Goal: Information Seeking & Learning: Understand process/instructions

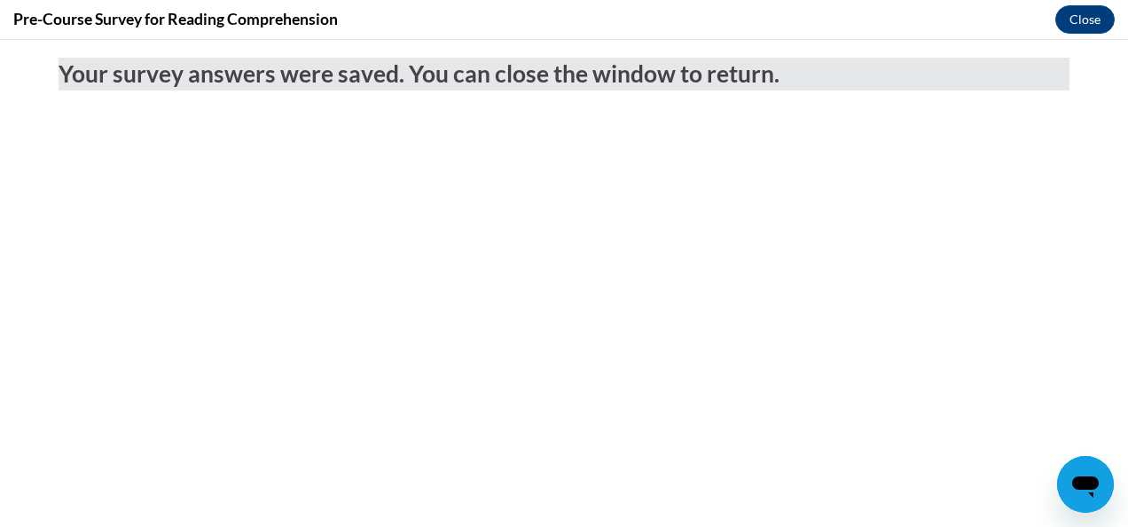
click at [426, 222] on body "Your survey answers were saved. You can close the window to return." at bounding box center [564, 283] width 1128 height 487
click at [1078, 25] on button "Close" at bounding box center [1084, 19] width 59 height 28
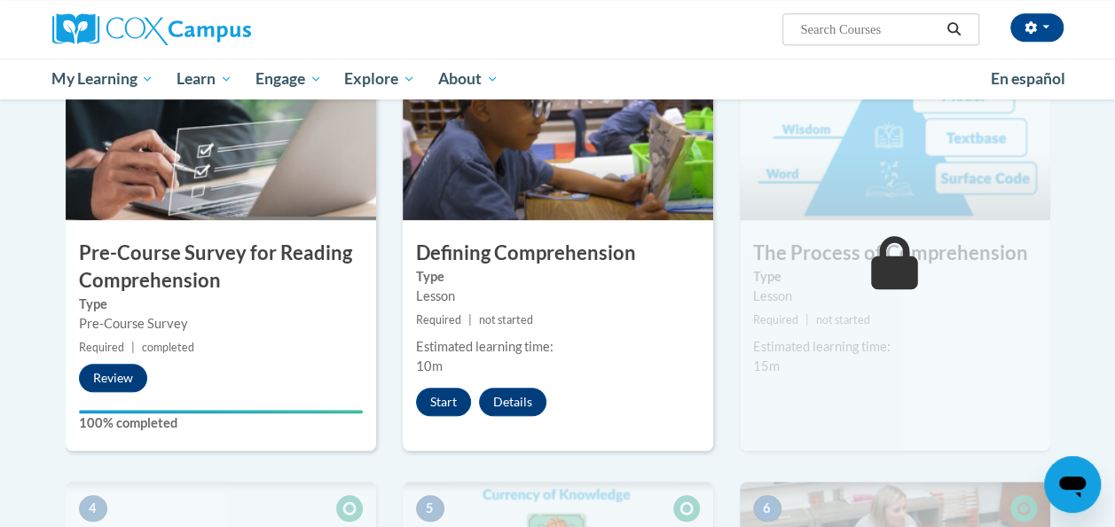
click at [620, 312] on small "Required | not started" at bounding box center [558, 320] width 310 height 20
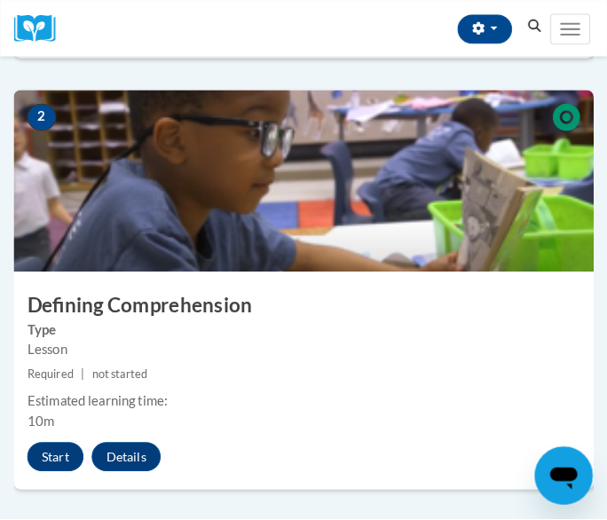
scroll to position [780, 0]
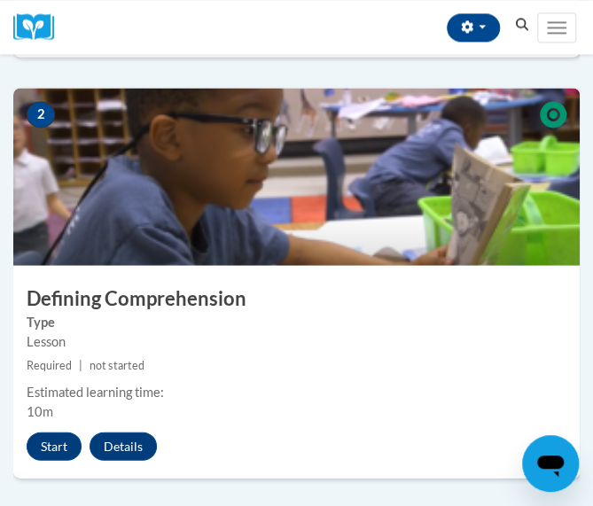
click at [226, 364] on small "Required | not started" at bounding box center [296, 366] width 567 height 20
click at [62, 437] on button "Start" at bounding box center [54, 446] width 55 height 28
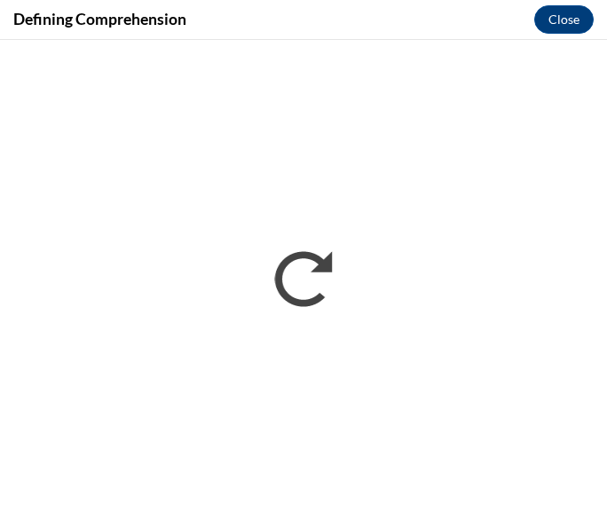
scroll to position [0, 0]
